Goal: Navigation & Orientation: Find specific page/section

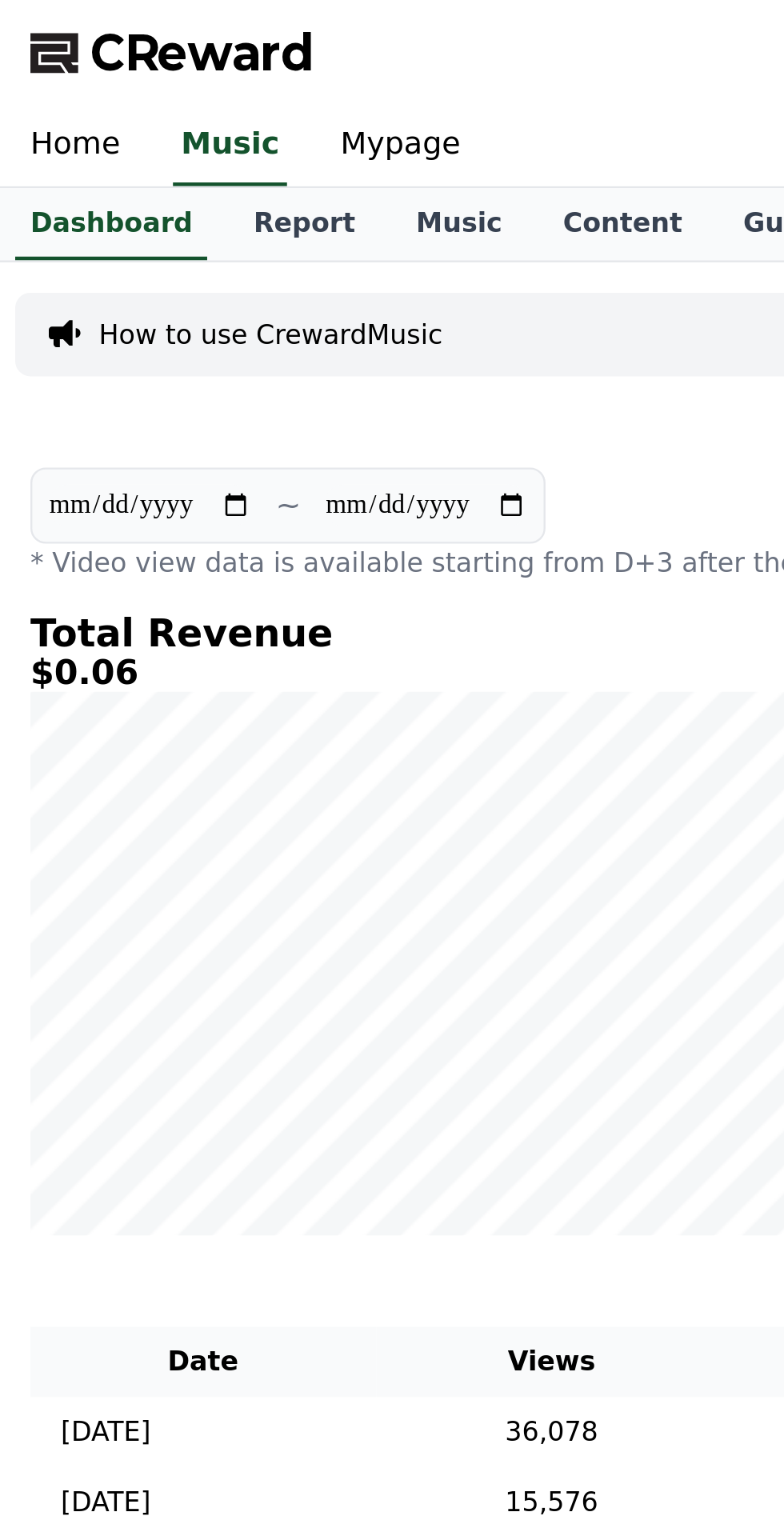
click at [178, 101] on link "Music" at bounding box center [193, 95] width 62 height 30
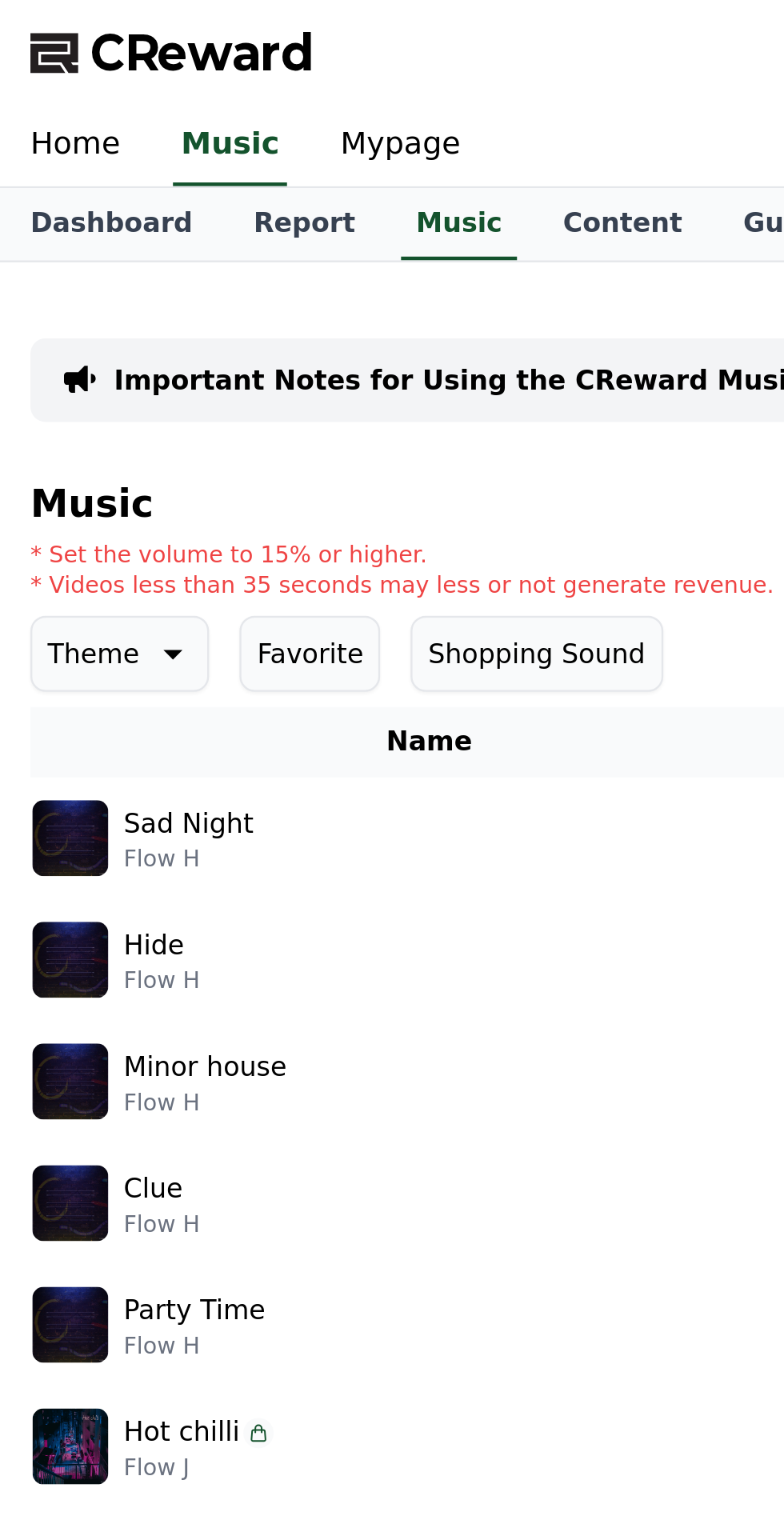
click at [49, 87] on link "Dashboard" at bounding box center [46, 95] width 94 height 30
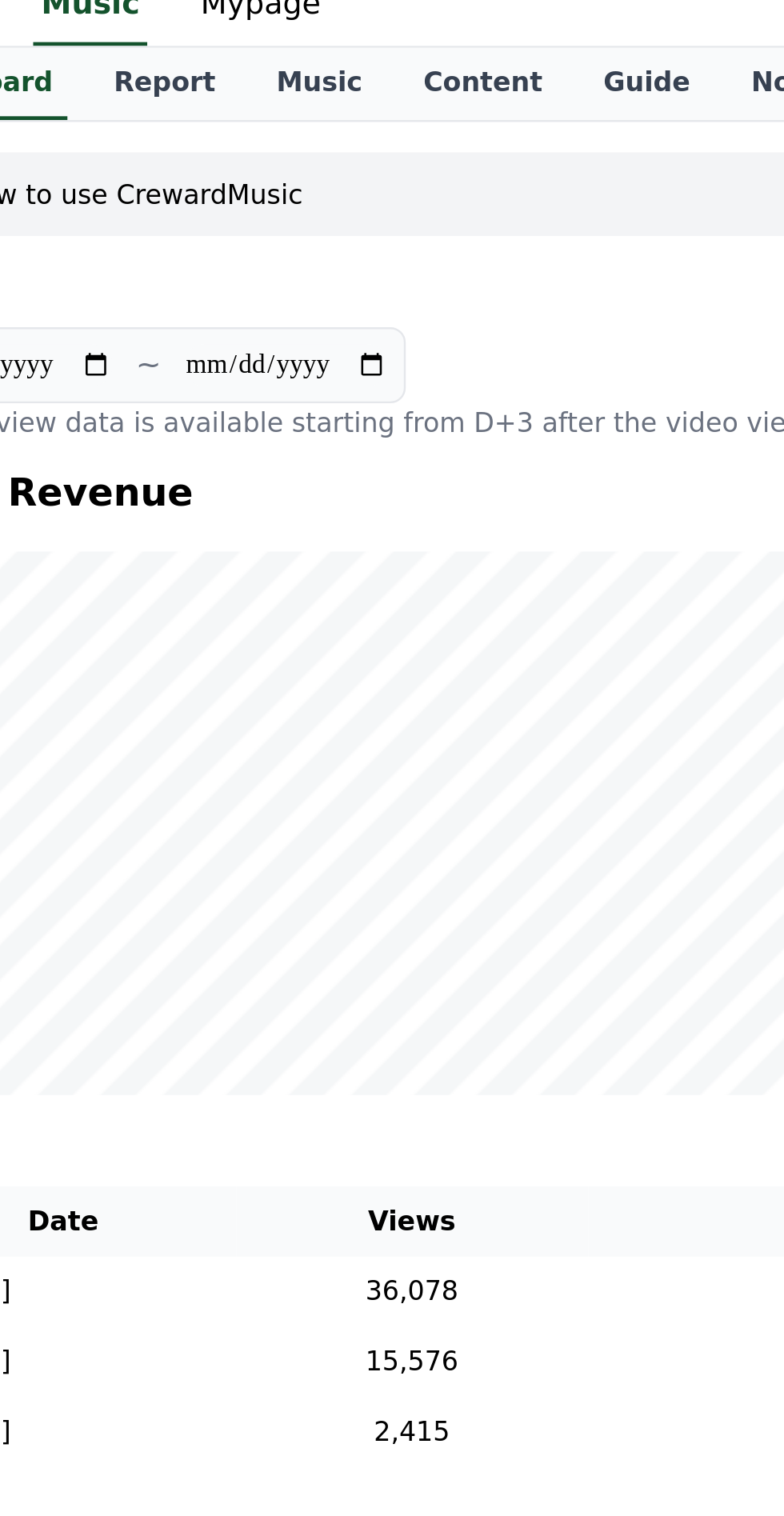
click at [239, 84] on link "Content" at bounding box center [261, 95] width 76 height 30
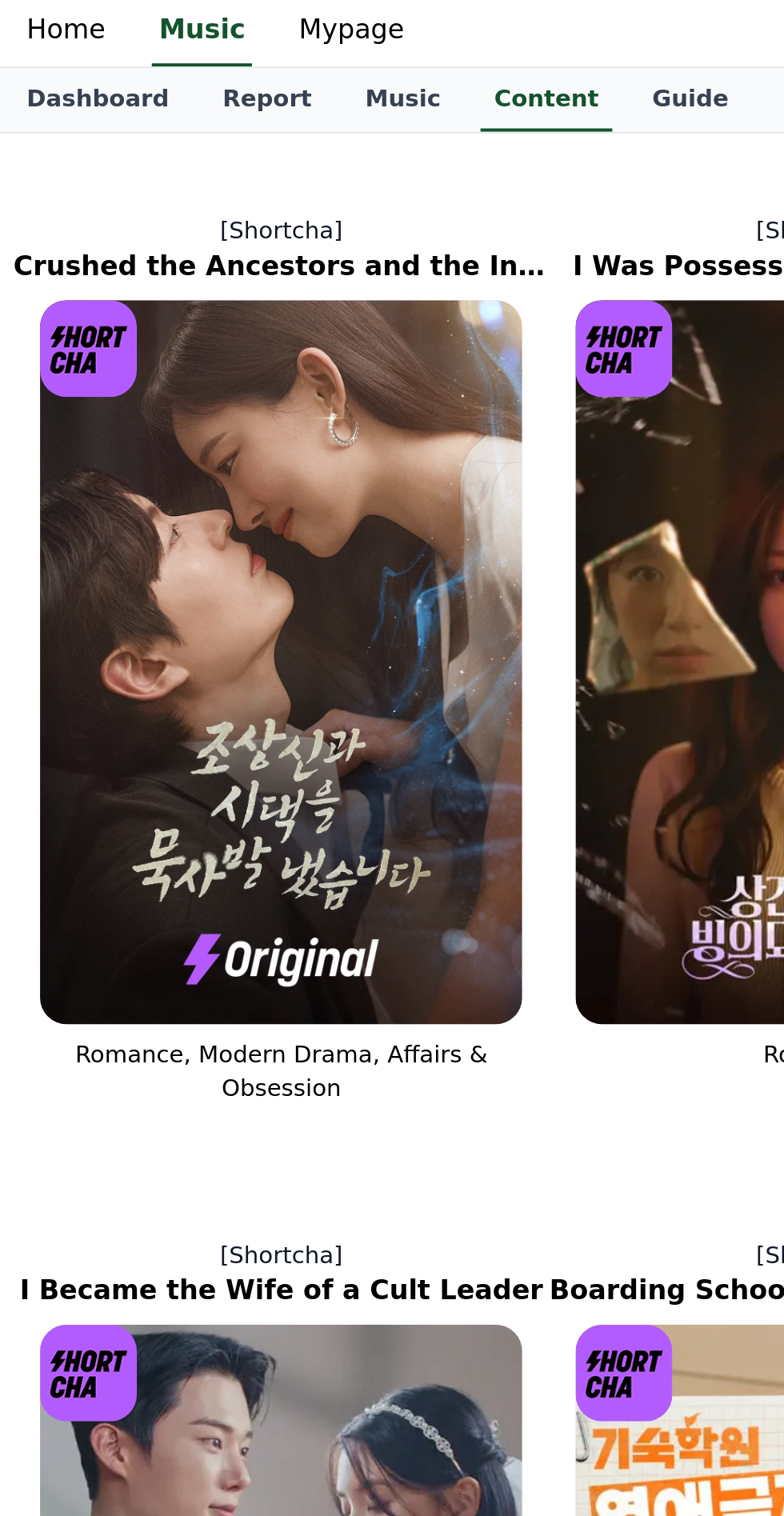
click at [114, 104] on link "Report" at bounding box center [128, 95] width 69 height 30
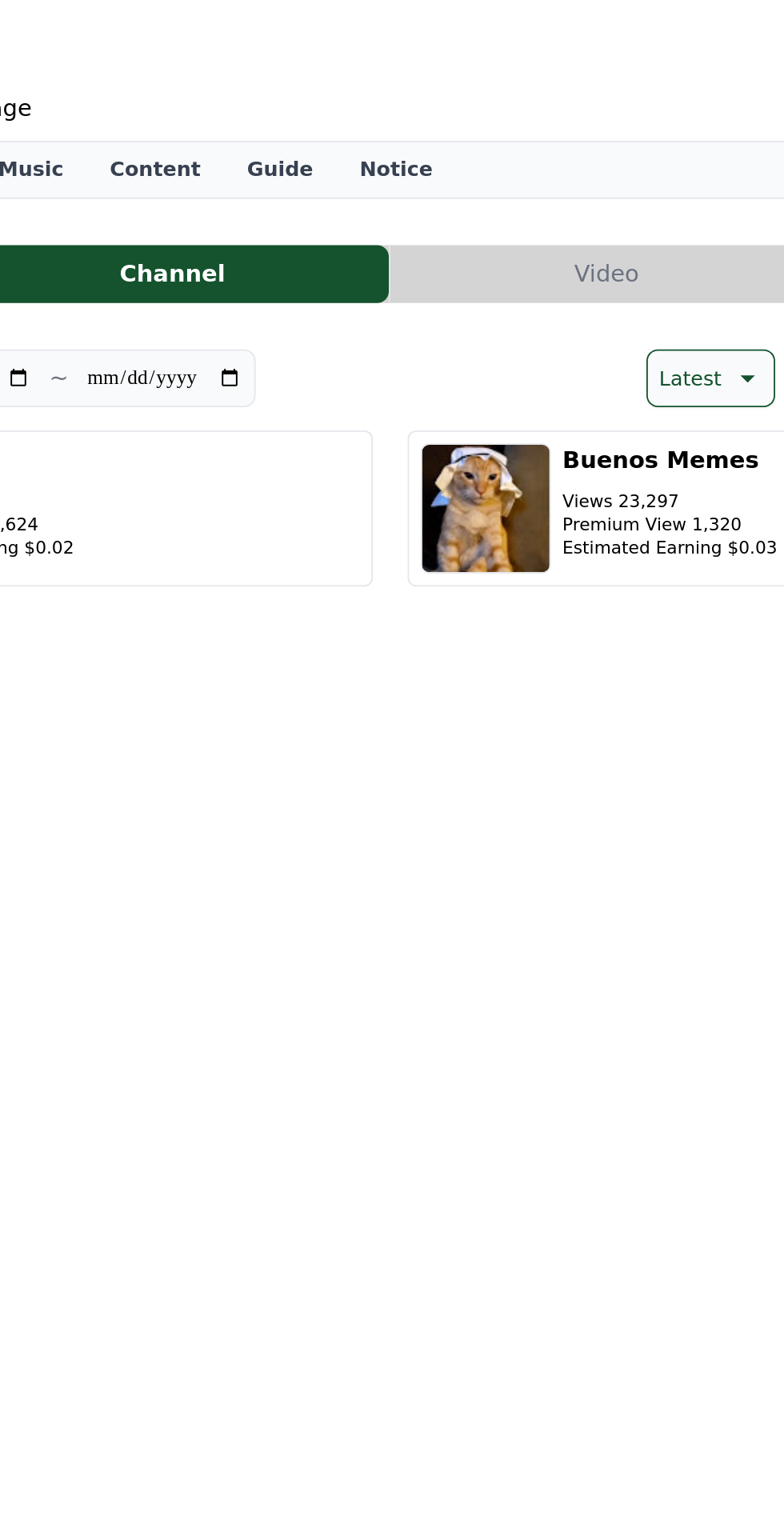
click at [539, 154] on button "Video" at bounding box center [510, 152] width 239 height 32
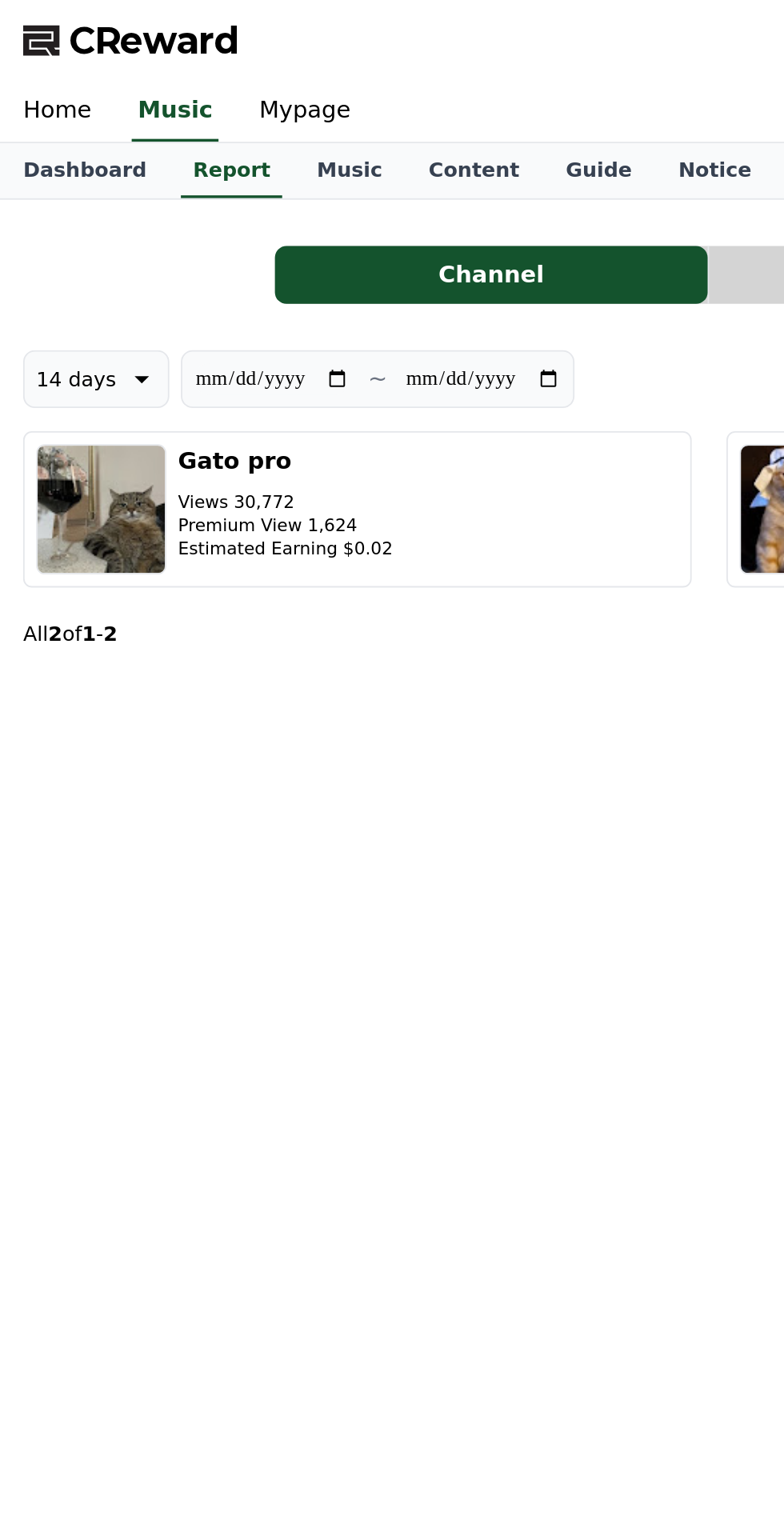
click at [181, 96] on link "Music" at bounding box center [193, 95] width 62 height 30
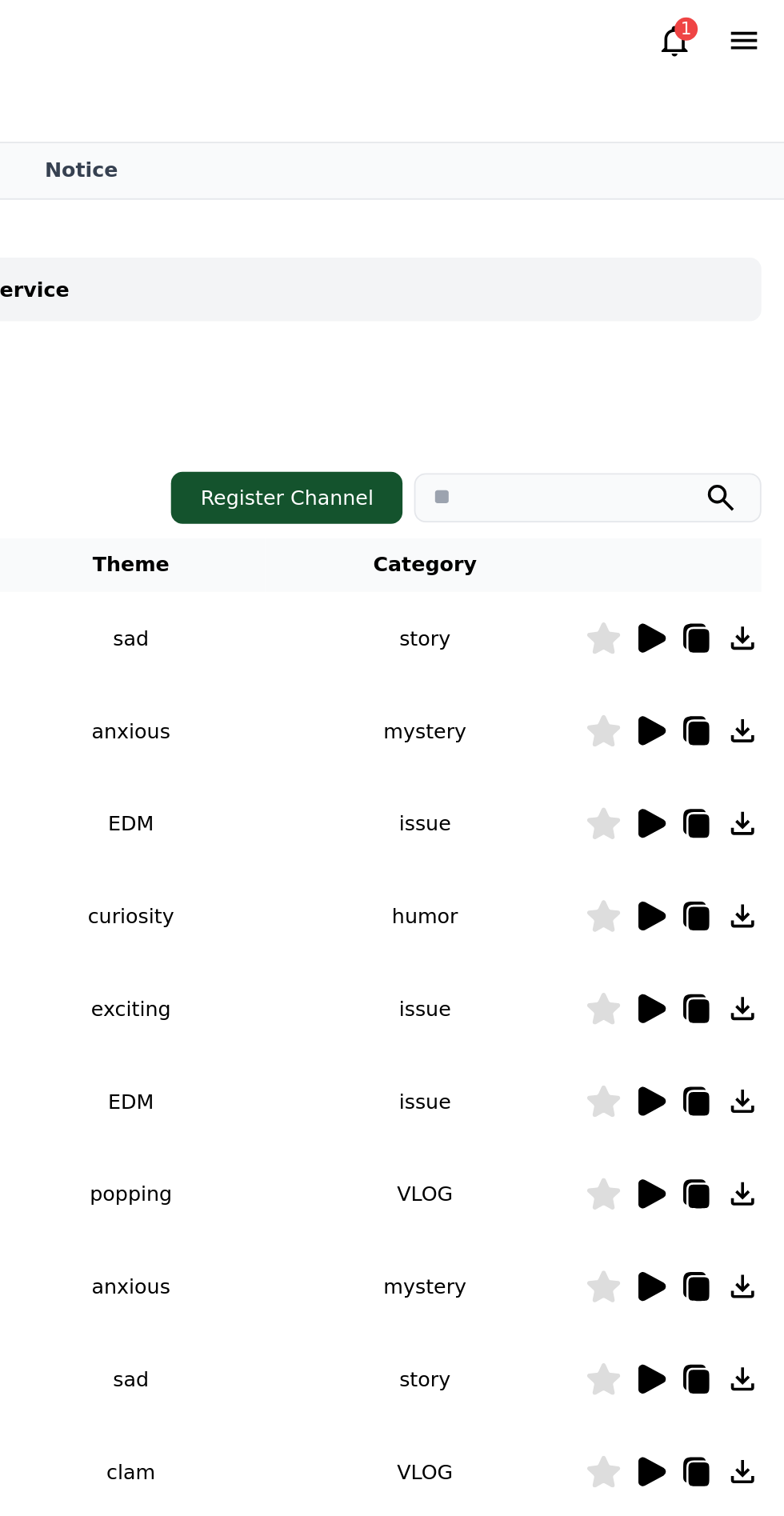
click at [709, 348] on icon at bounding box center [710, 353] width 15 height 16
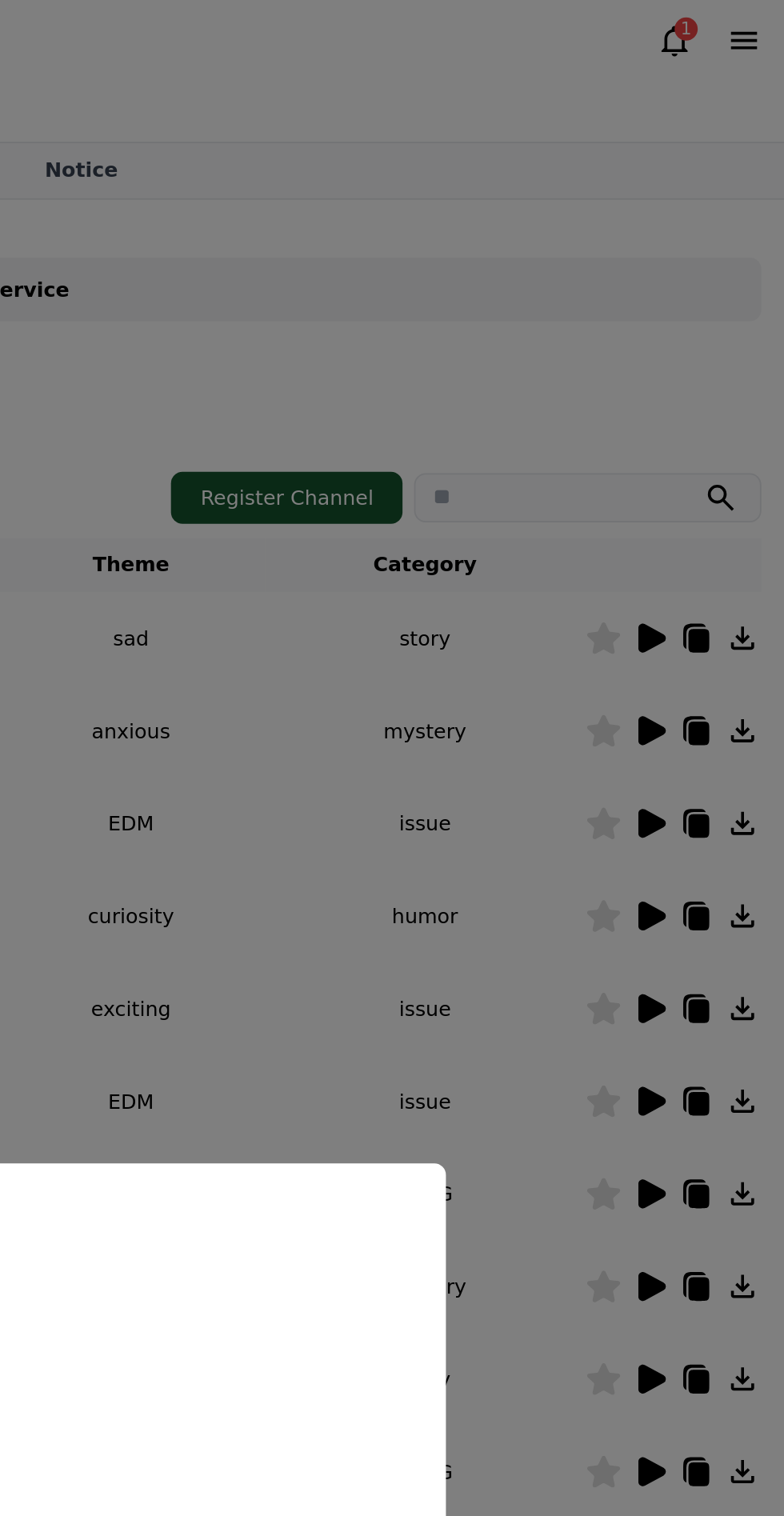
click at [614, 510] on button "close modal" at bounding box center [392, 758] width 784 height 1516
